Goal: Task Accomplishment & Management: Manage account settings

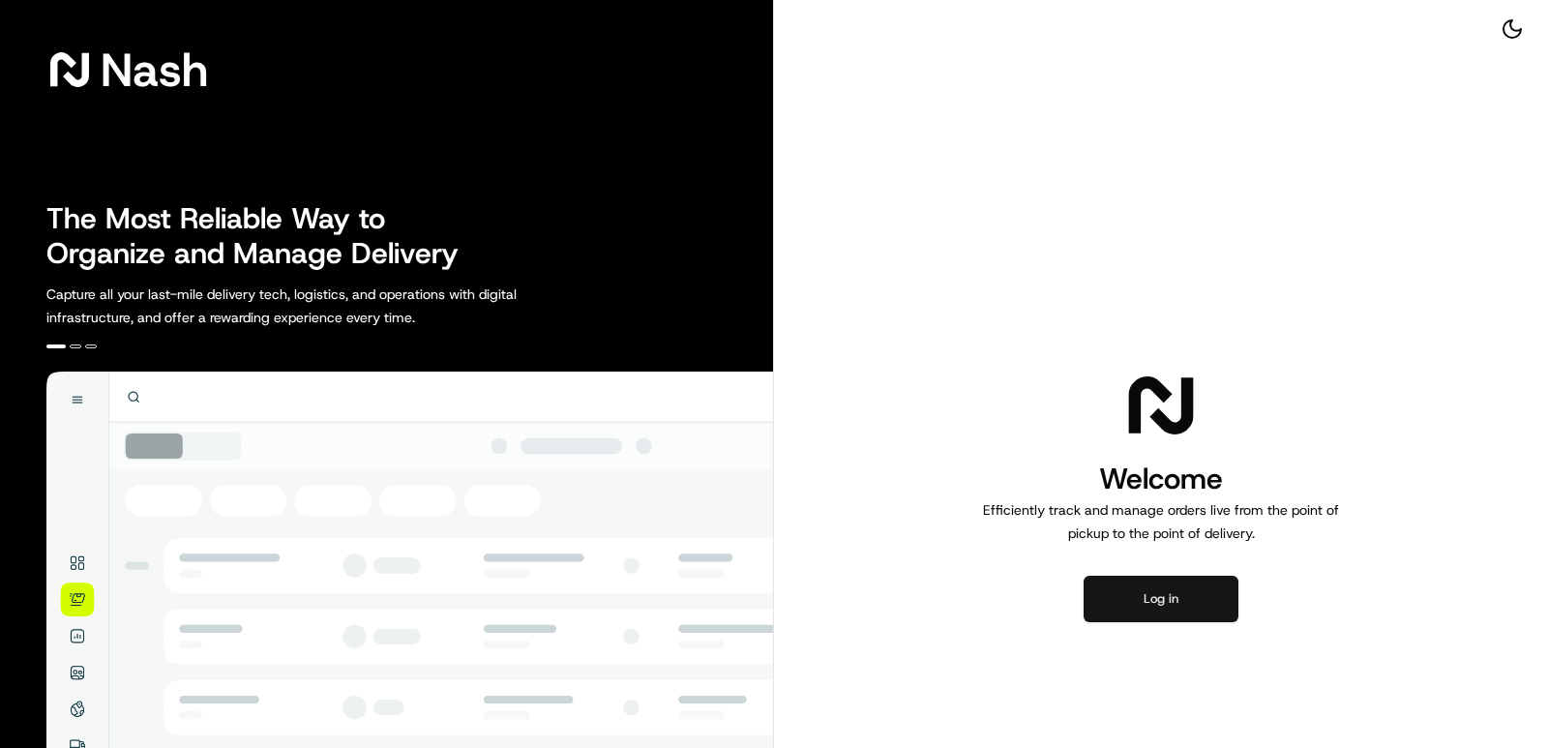
click at [1170, 593] on button "Log in" at bounding box center [1161, 599] width 155 height 46
